Goal: Task Accomplishment & Management: Manage account settings

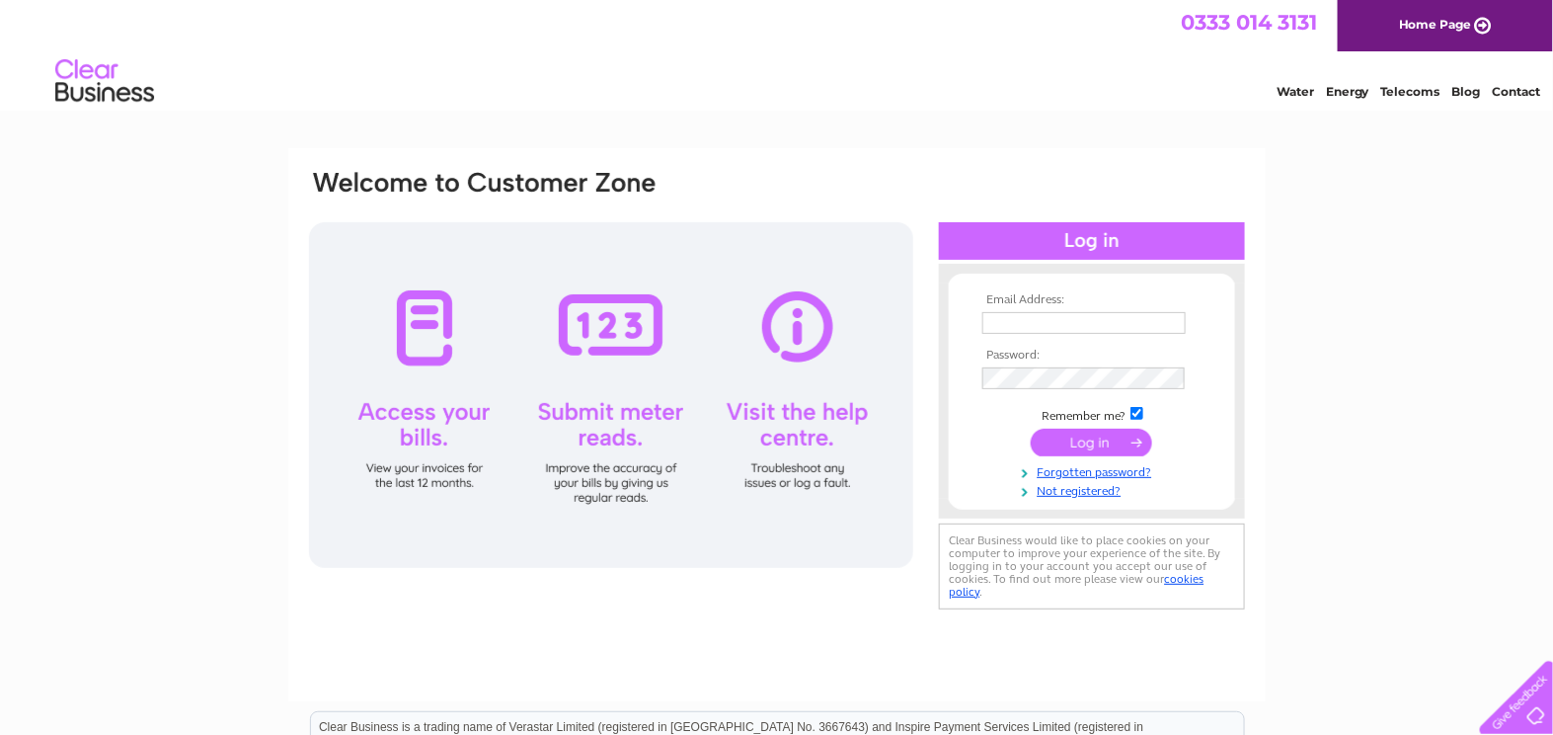
type input "nordhus@hotmail.co.uk"
click at [1092, 446] on input "submit" at bounding box center [1091, 443] width 121 height 28
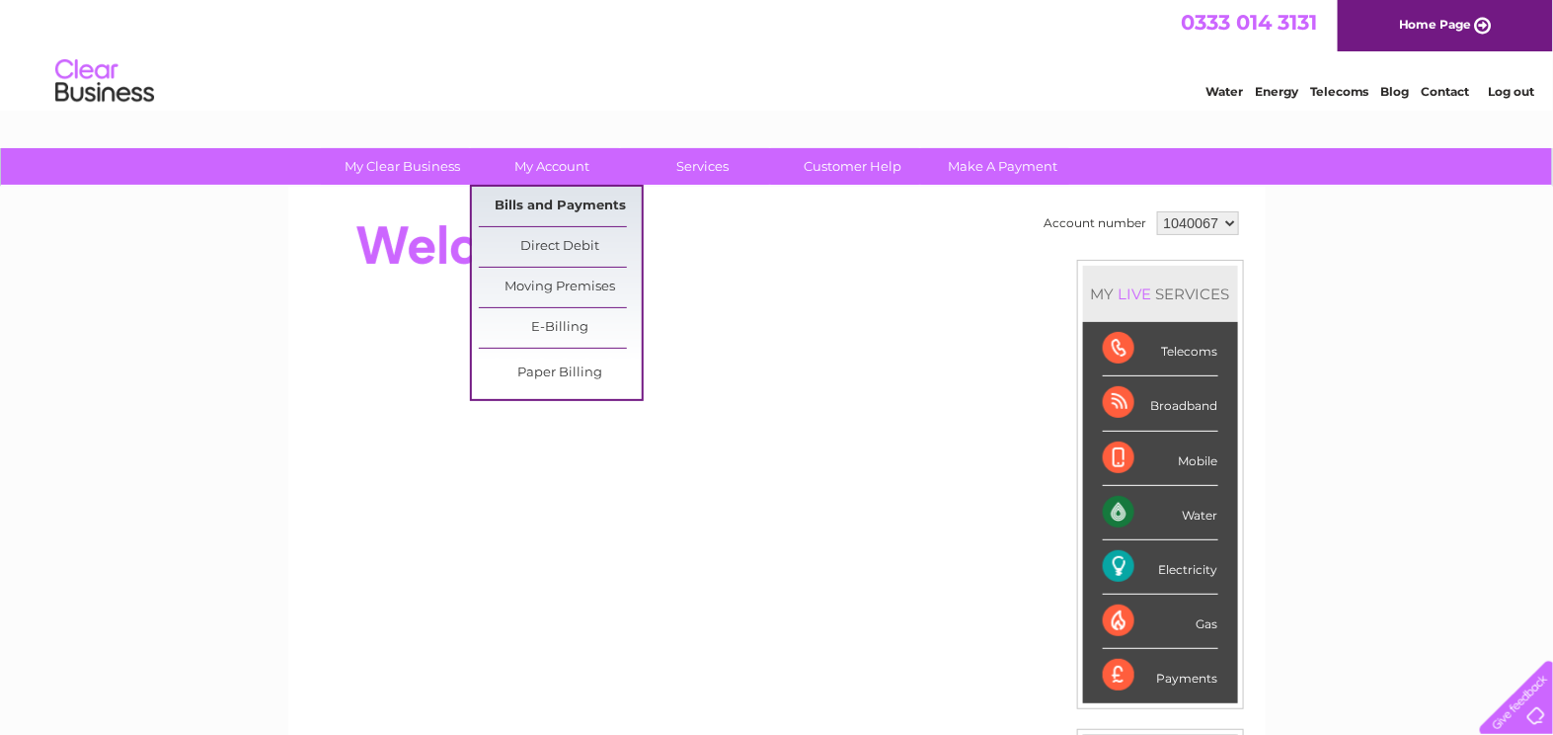
click at [572, 204] on link "Bills and Payments" at bounding box center [560, 207] width 163 height 40
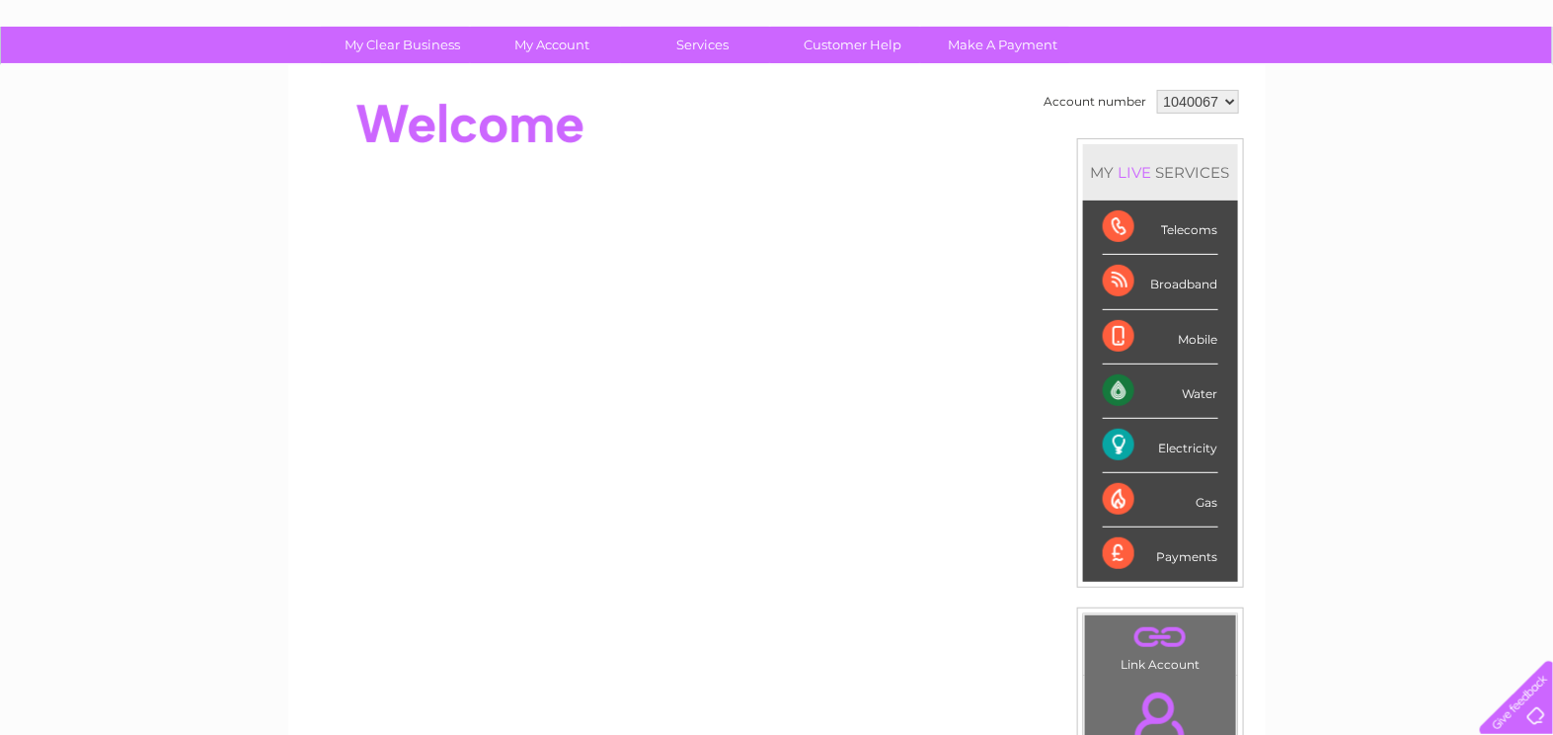
scroll to position [269, 0]
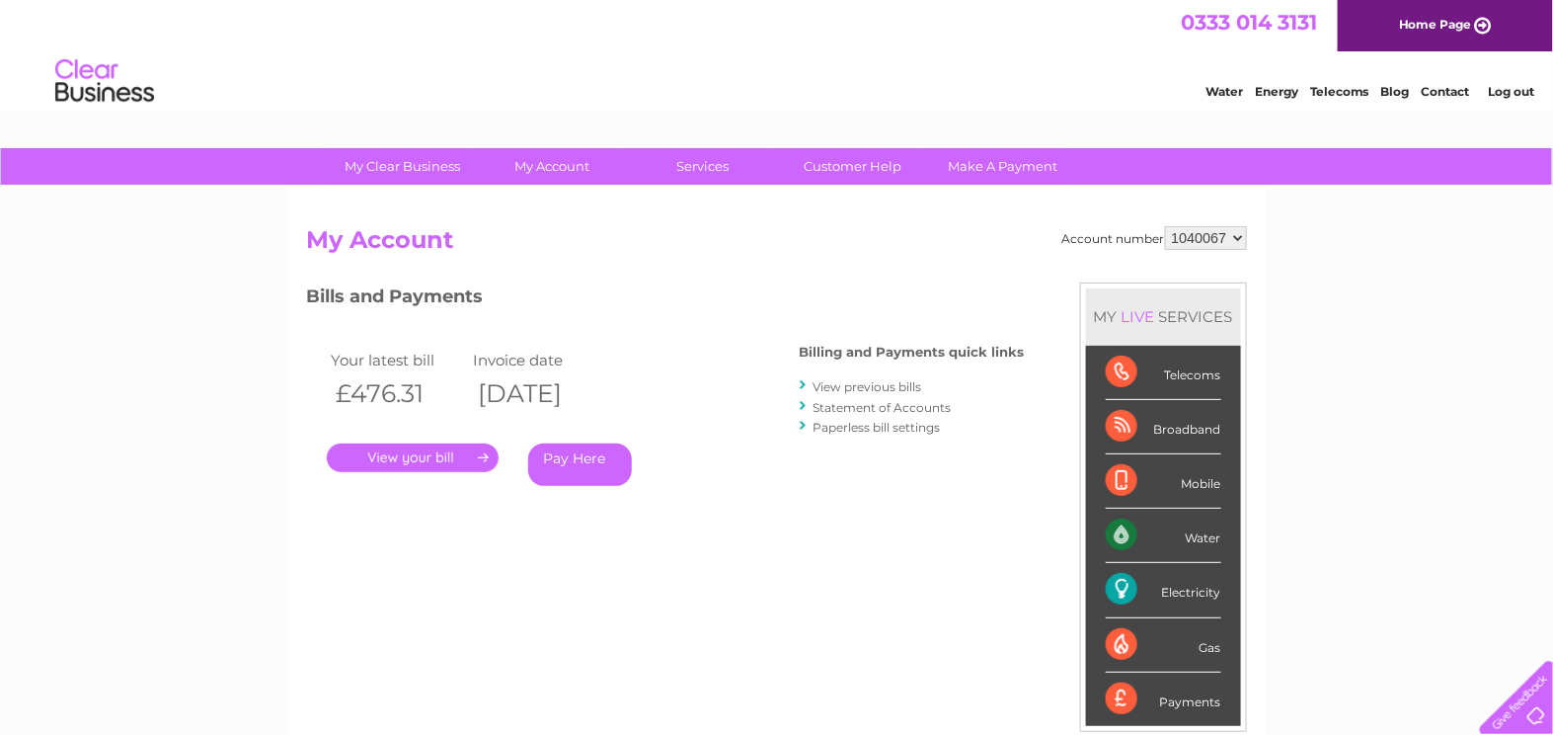
click at [431, 454] on link "." at bounding box center [413, 457] width 172 height 29
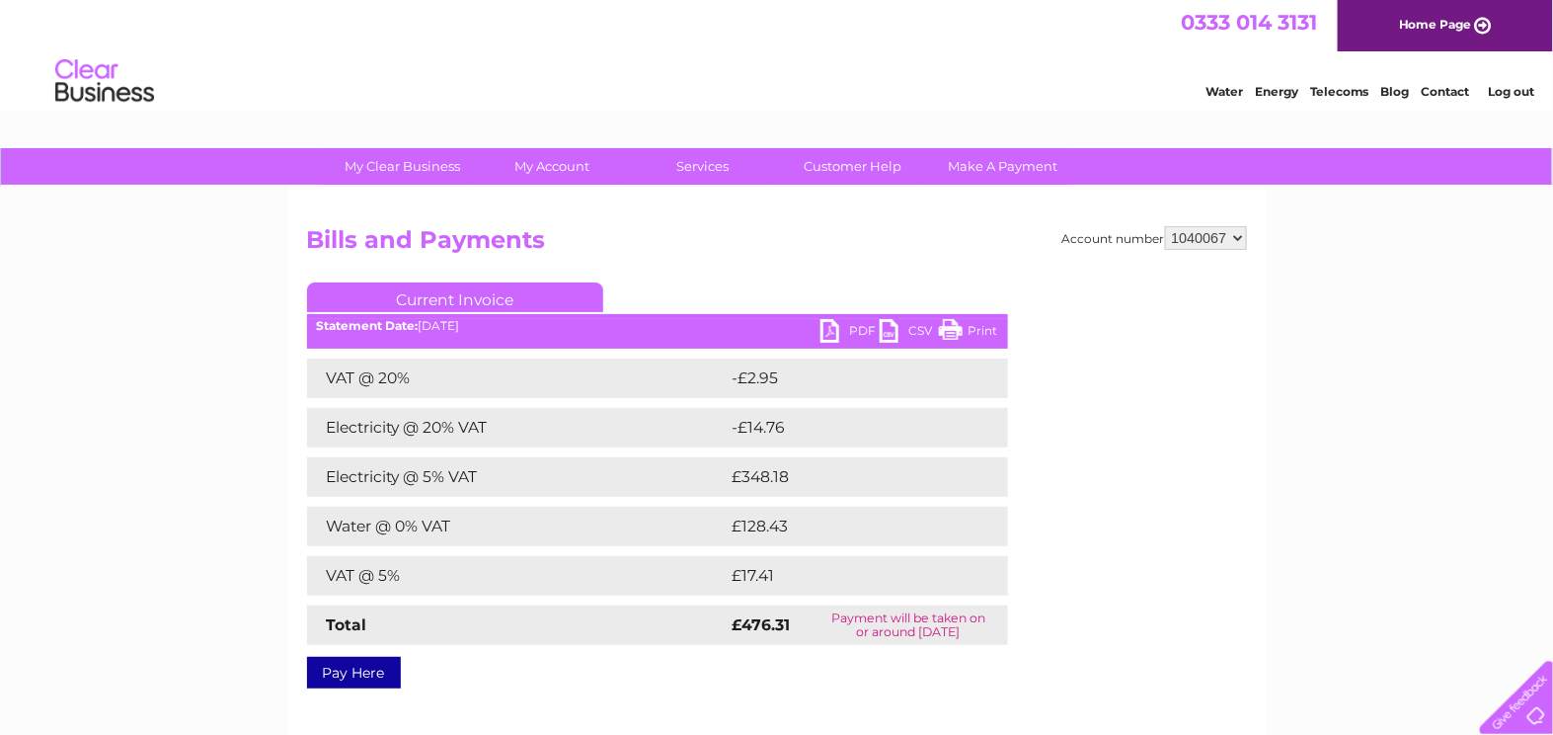
click at [860, 332] on link "PDF" at bounding box center [850, 333] width 59 height 29
click at [423, 60] on div "Water Energy Telecoms Blog Contact Log out" at bounding box center [776, 83] width 1553 height 64
